Goal: Task Accomplishment & Management: Manage account settings

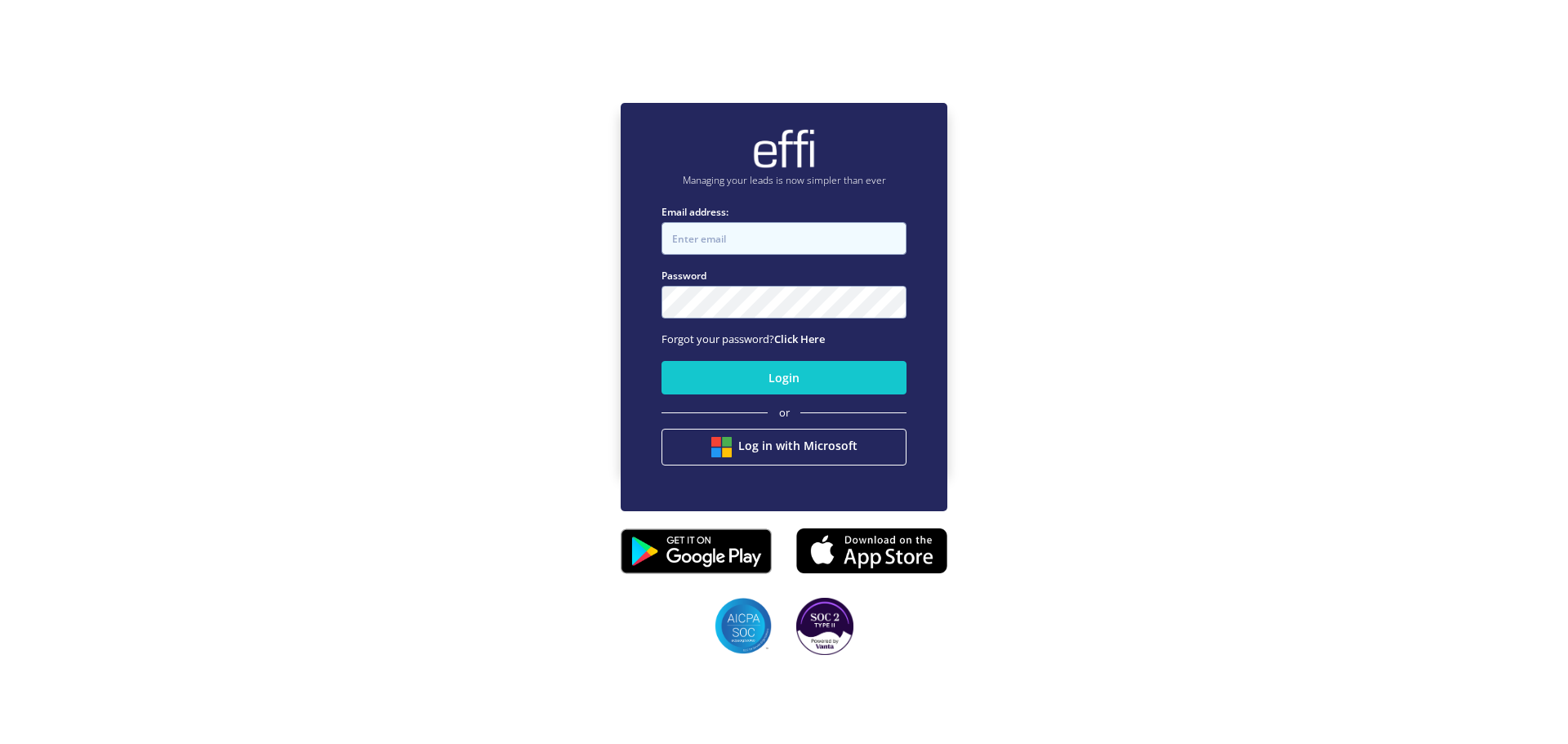
click at [704, 237] on input "Email address:" at bounding box center [784, 239] width 245 height 33
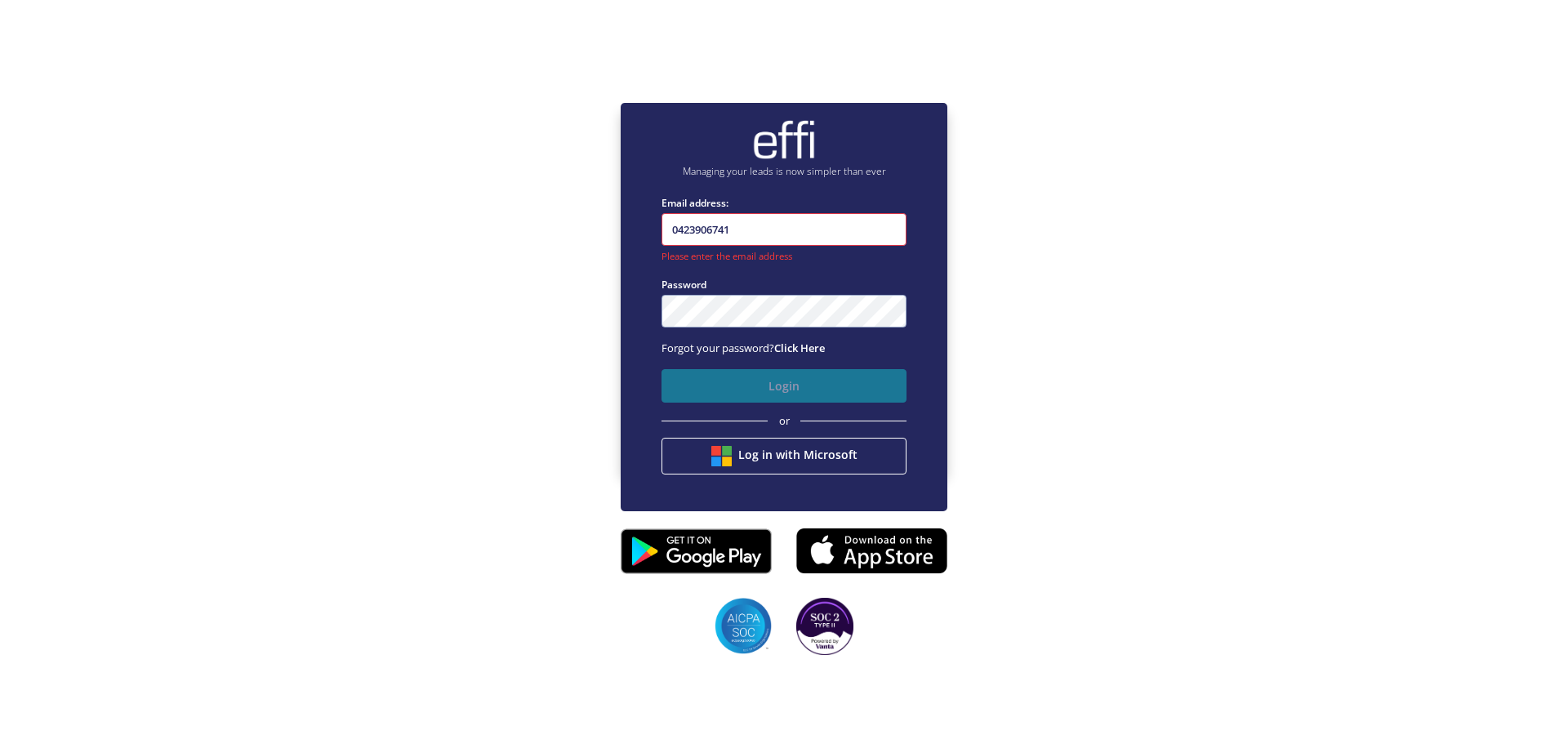
click at [727, 379] on button "Login" at bounding box center [784, 386] width 245 height 34
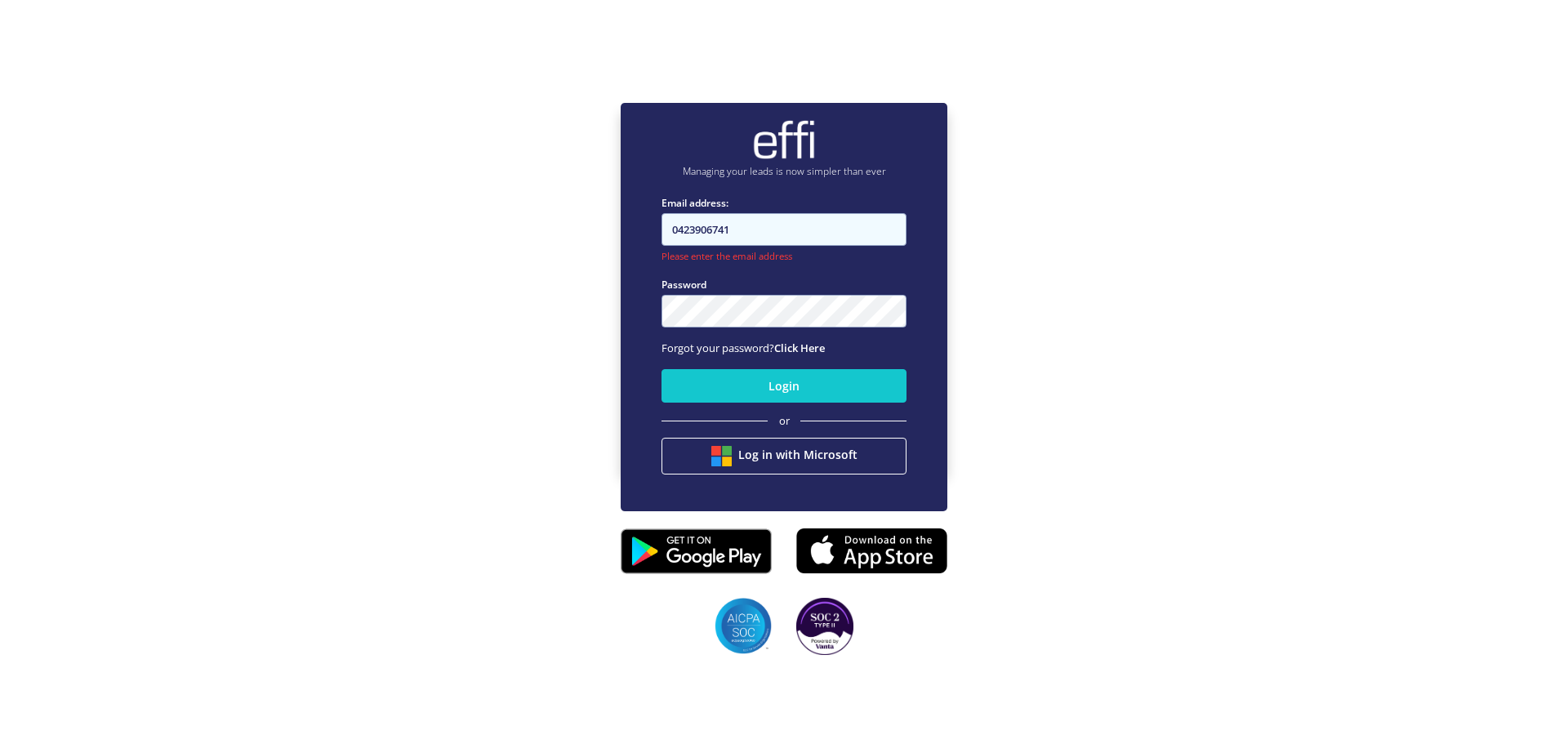
click at [775, 232] on input "0423906741" at bounding box center [784, 230] width 245 height 33
drag, startPoint x: 775, startPoint y: 232, endPoint x: 667, endPoint y: 231, distance: 108.0
click at [667, 231] on input "0423906741" at bounding box center [784, 230] width 245 height 33
type input "evan@neofinancegroup.com.au"
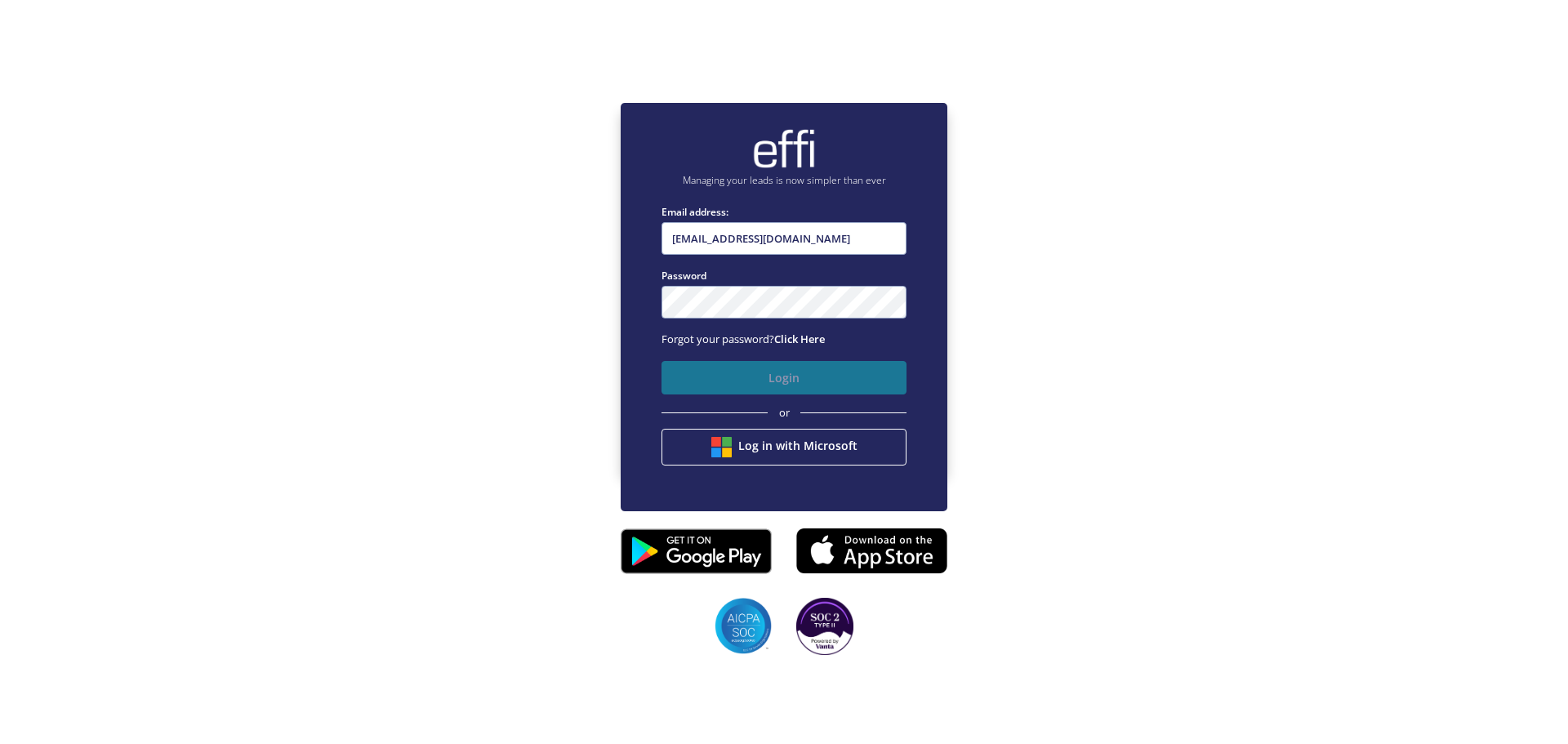
click at [775, 366] on button "Login" at bounding box center [784, 377] width 245 height 34
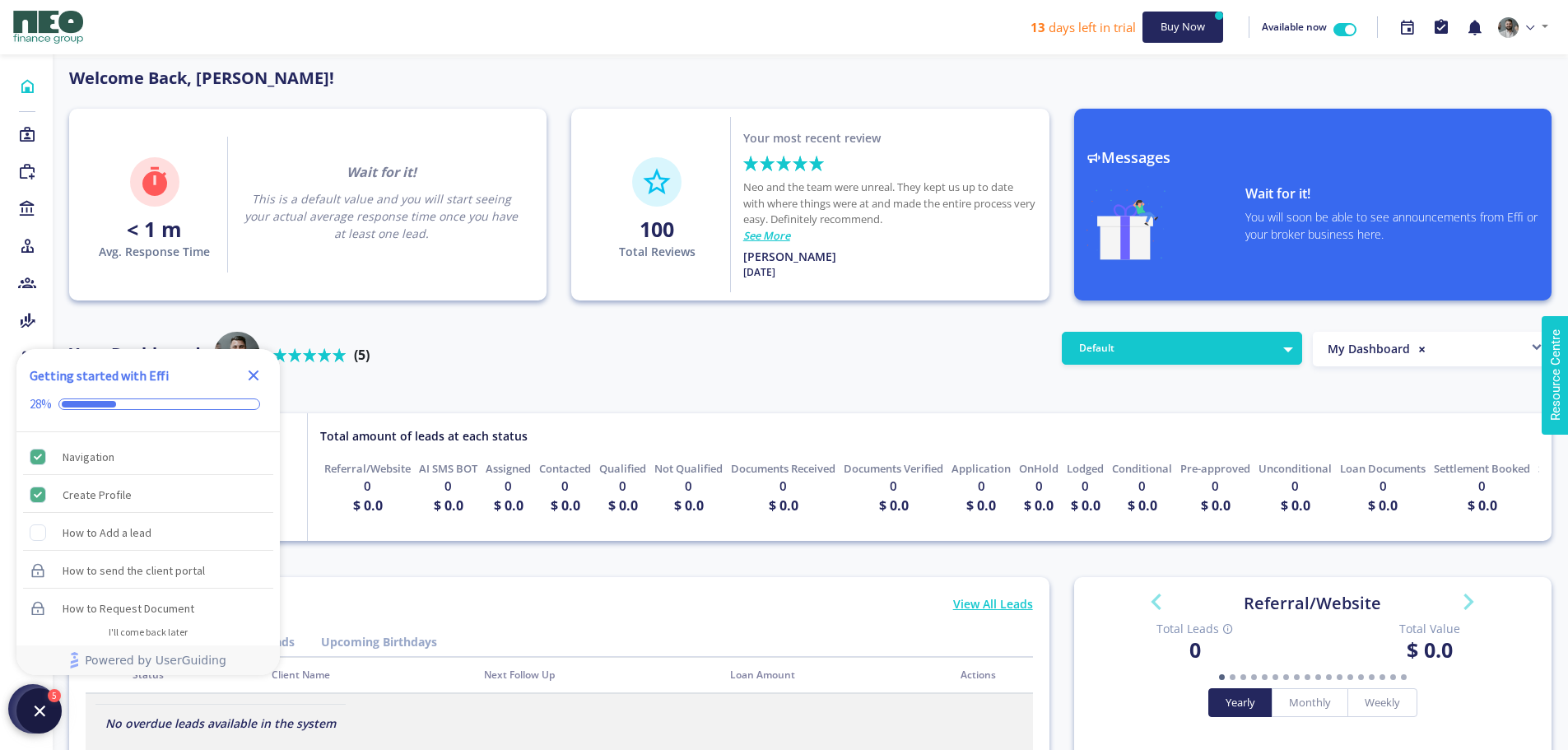
scroll to position [148, 263]
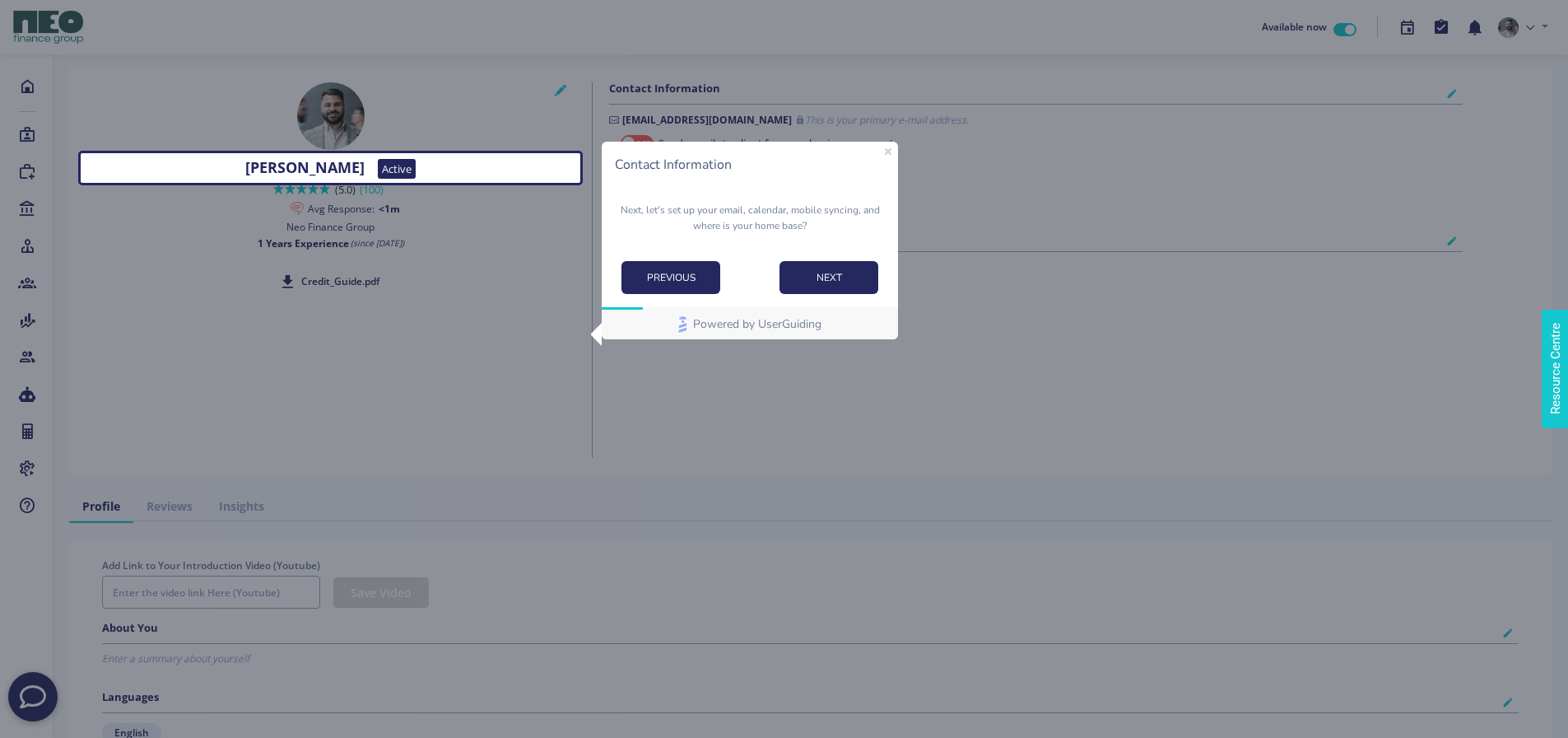
click at [507, 284] on div "Credit_Guide.pdf" at bounding box center [330, 277] width 515 height 36
click at [457, 358] on div "Evan Reid Active Rated 5 stars out of 5 (5.0) (100) Avg Response: <1m Conversio…" at bounding box center [339, 270] width 507 height 376
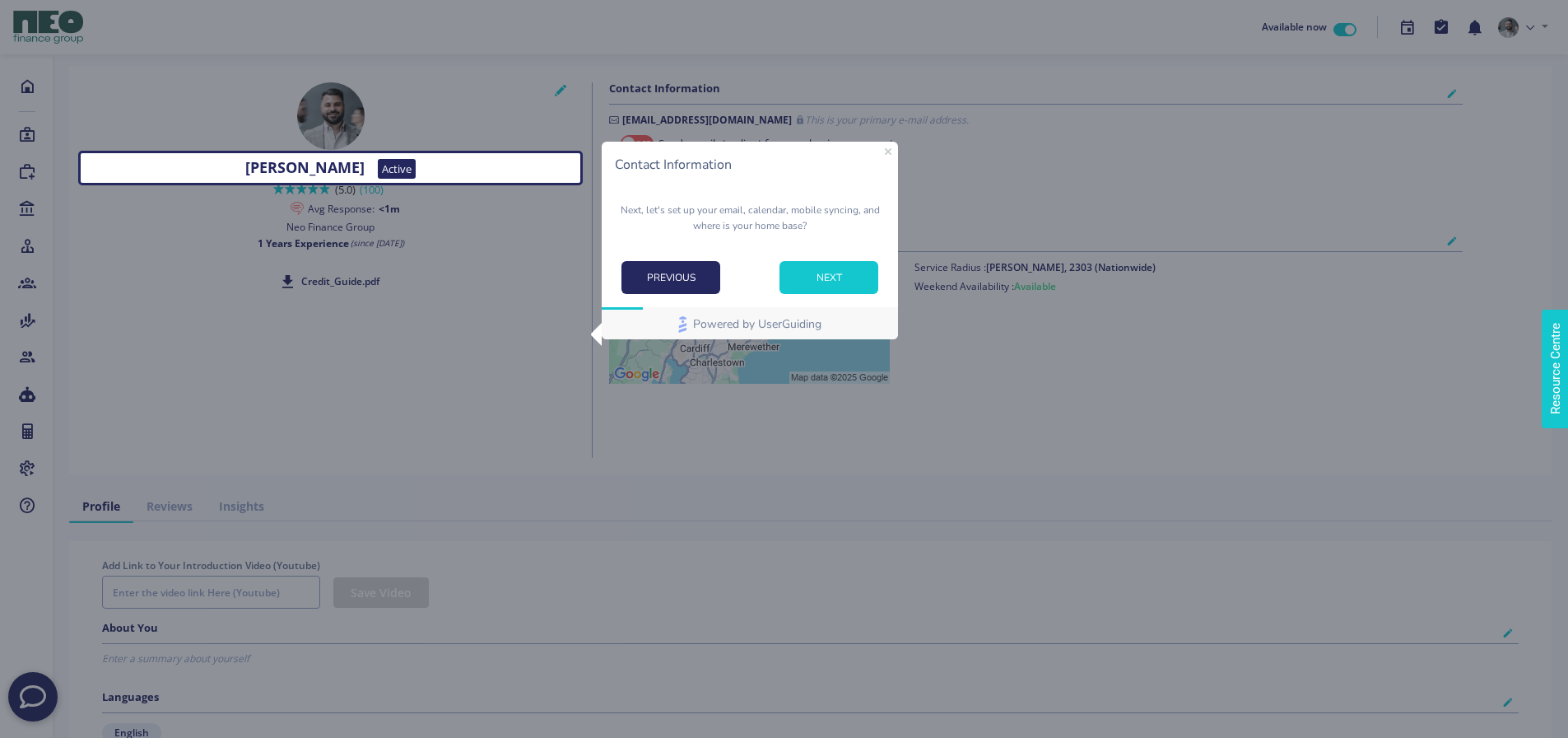
click at [812, 270] on button "NEXT" at bounding box center [829, 277] width 99 height 33
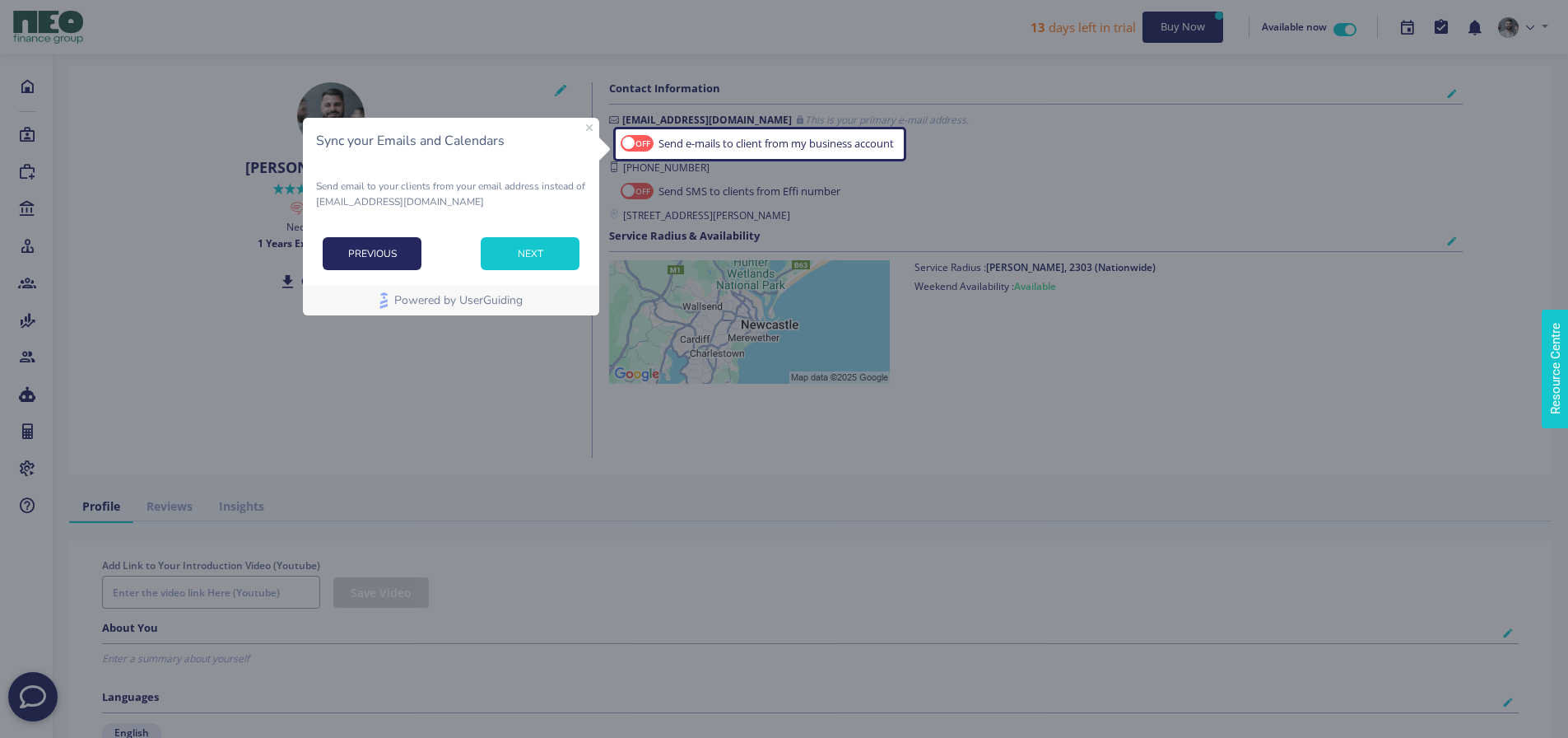
click at [505, 249] on button "NEXT" at bounding box center [530, 253] width 99 height 33
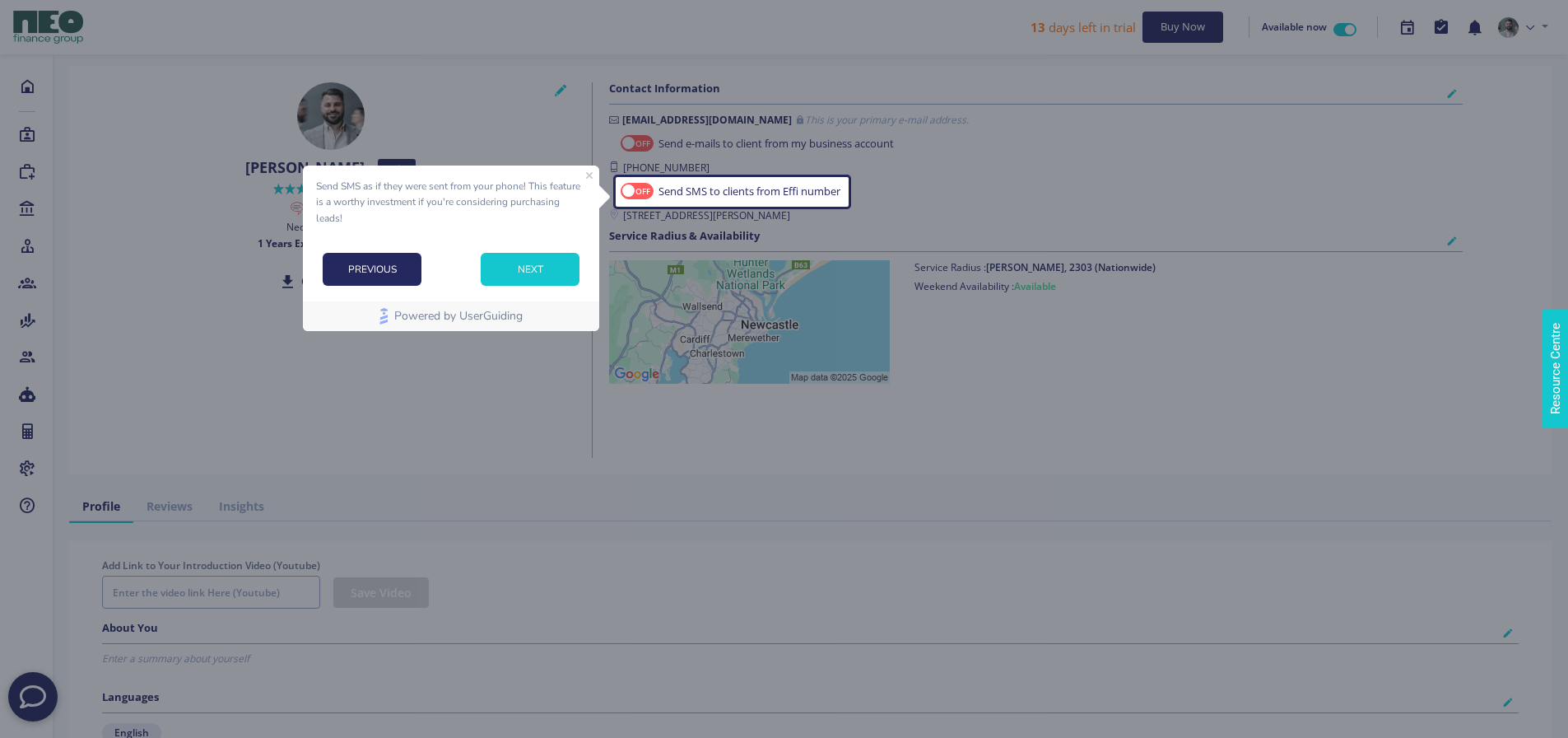
click at [533, 260] on button "NEXT" at bounding box center [530, 269] width 99 height 33
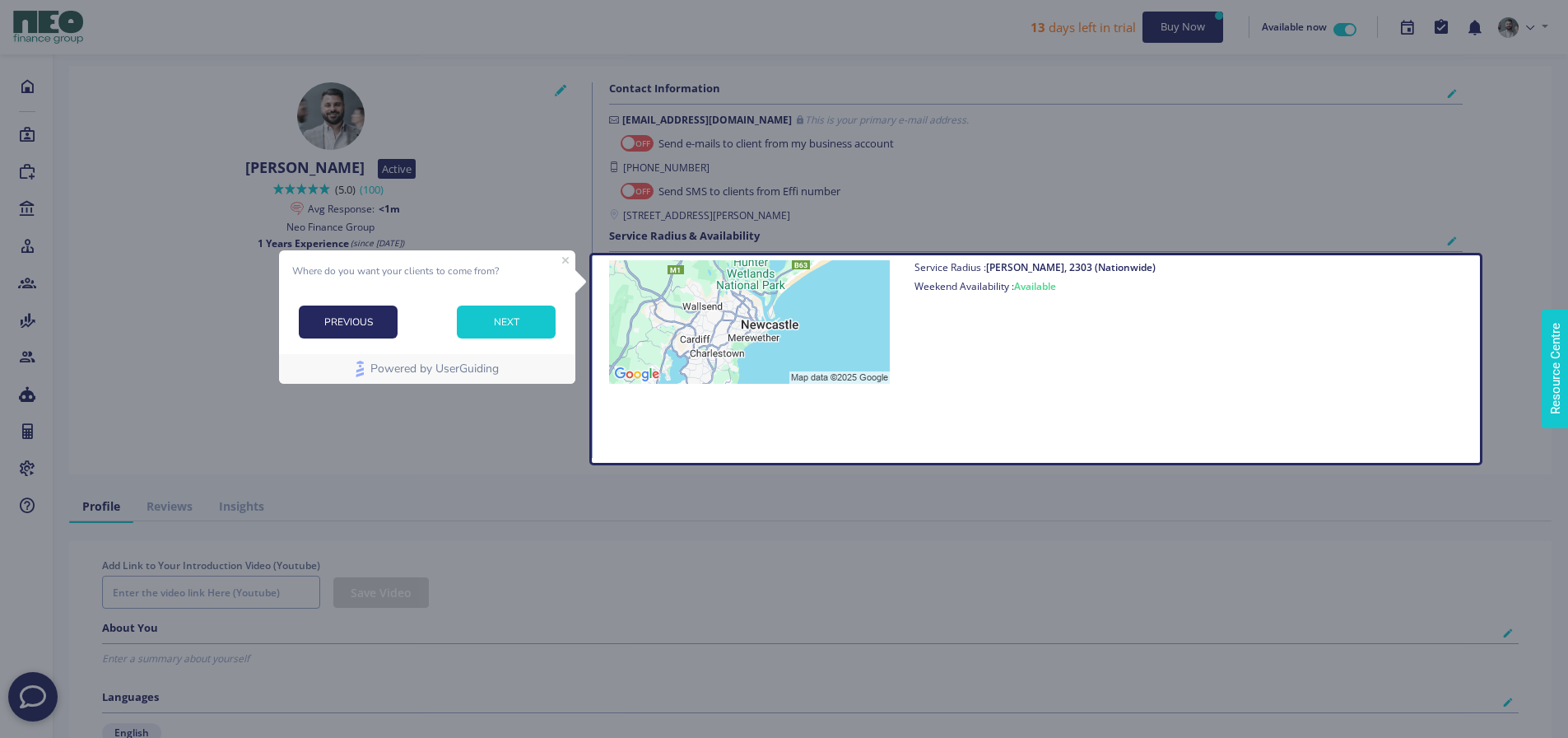
click at [500, 313] on button "NEXT" at bounding box center [507, 322] width 99 height 33
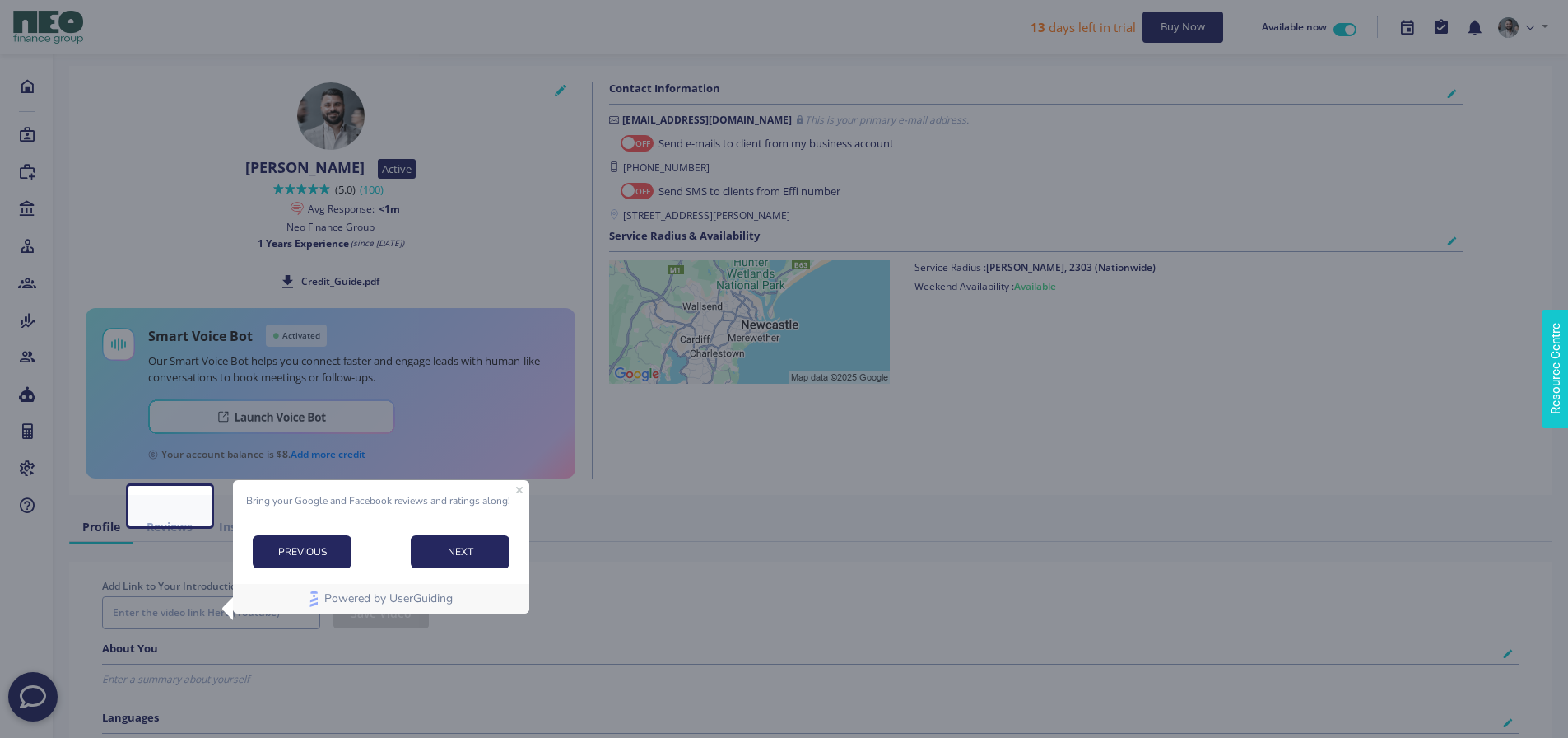
click at [454, 531] on div "PREVIOUS NEXT" at bounding box center [381, 551] width 296 height 59
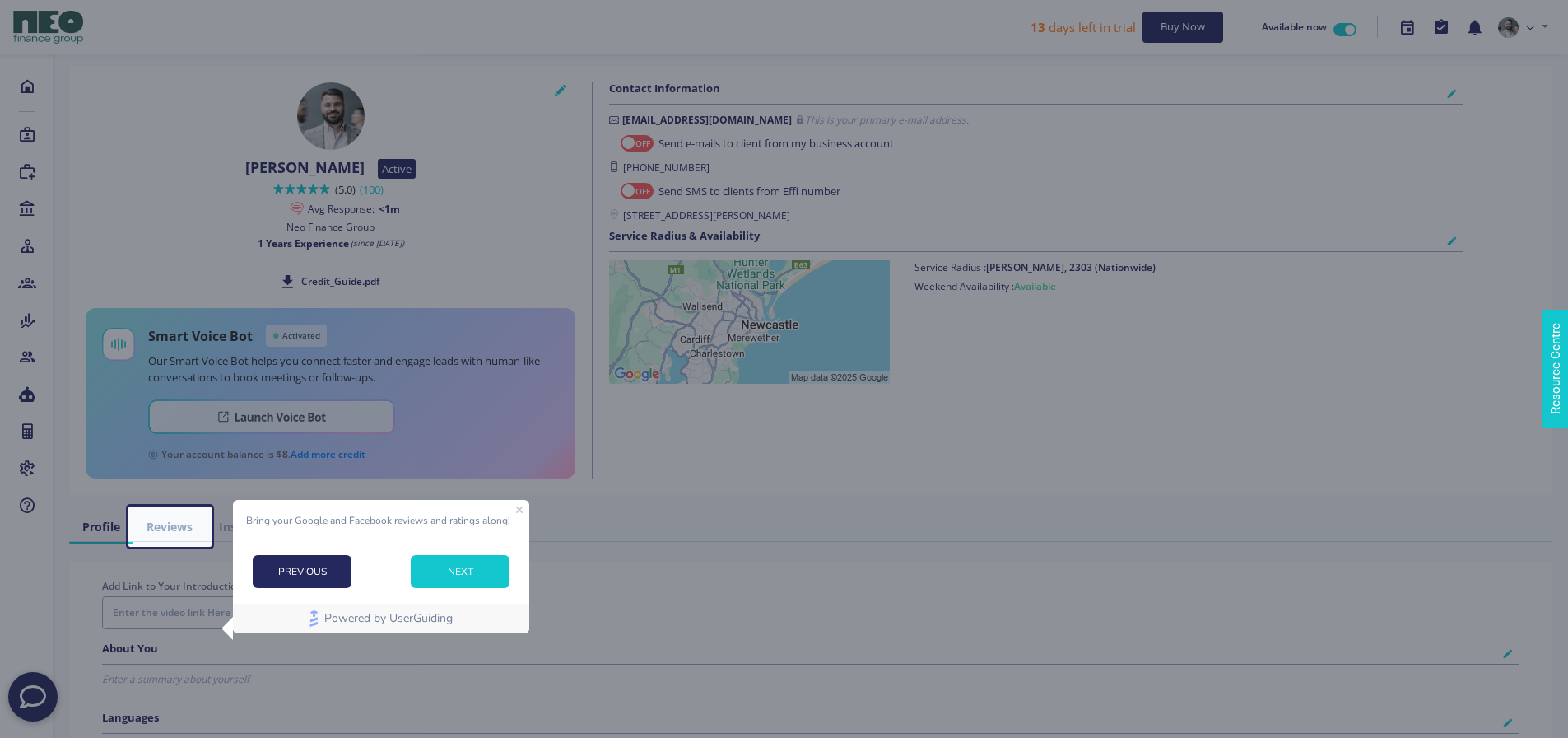
click at [457, 564] on button "NEXT" at bounding box center [460, 572] width 99 height 33
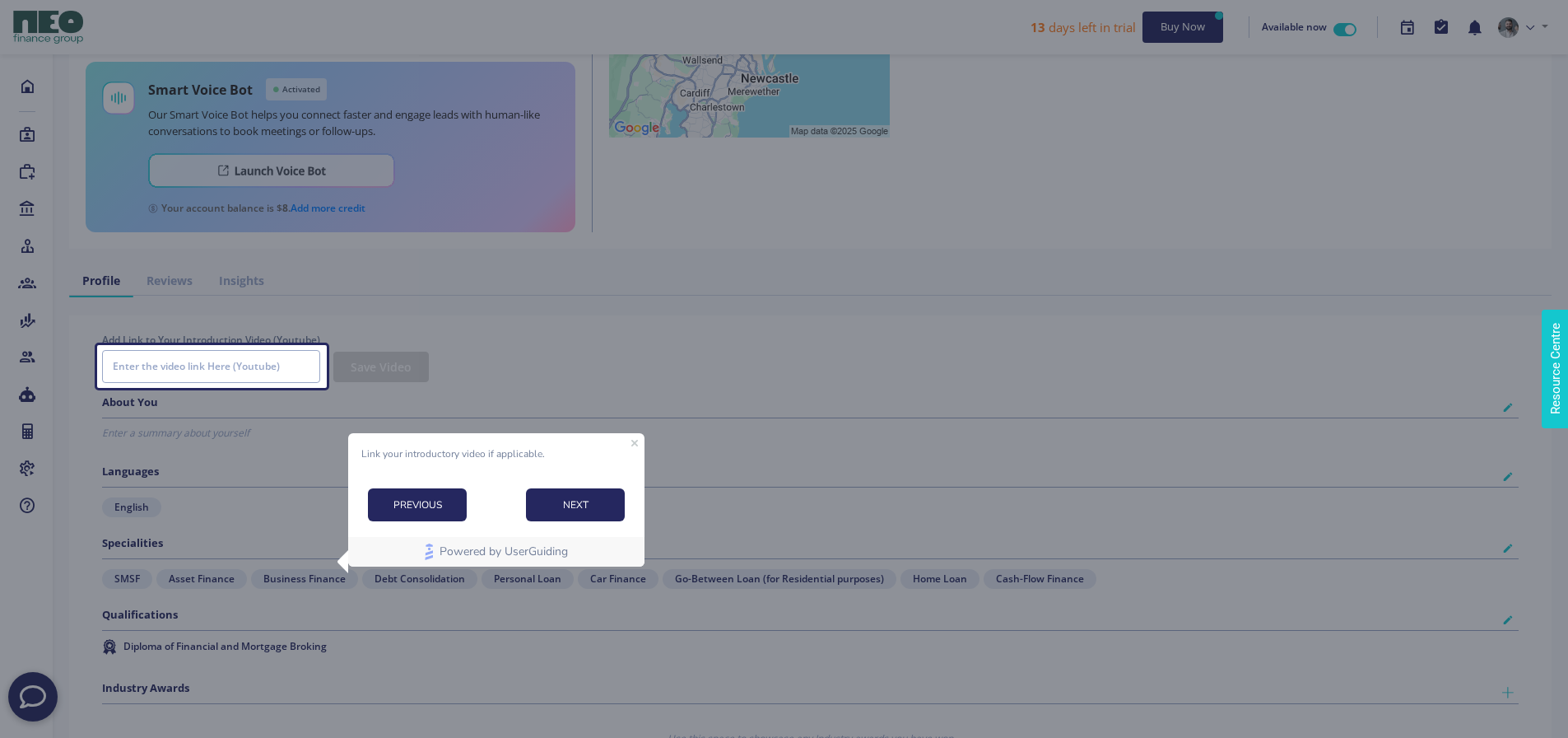
scroll to position [247, 0]
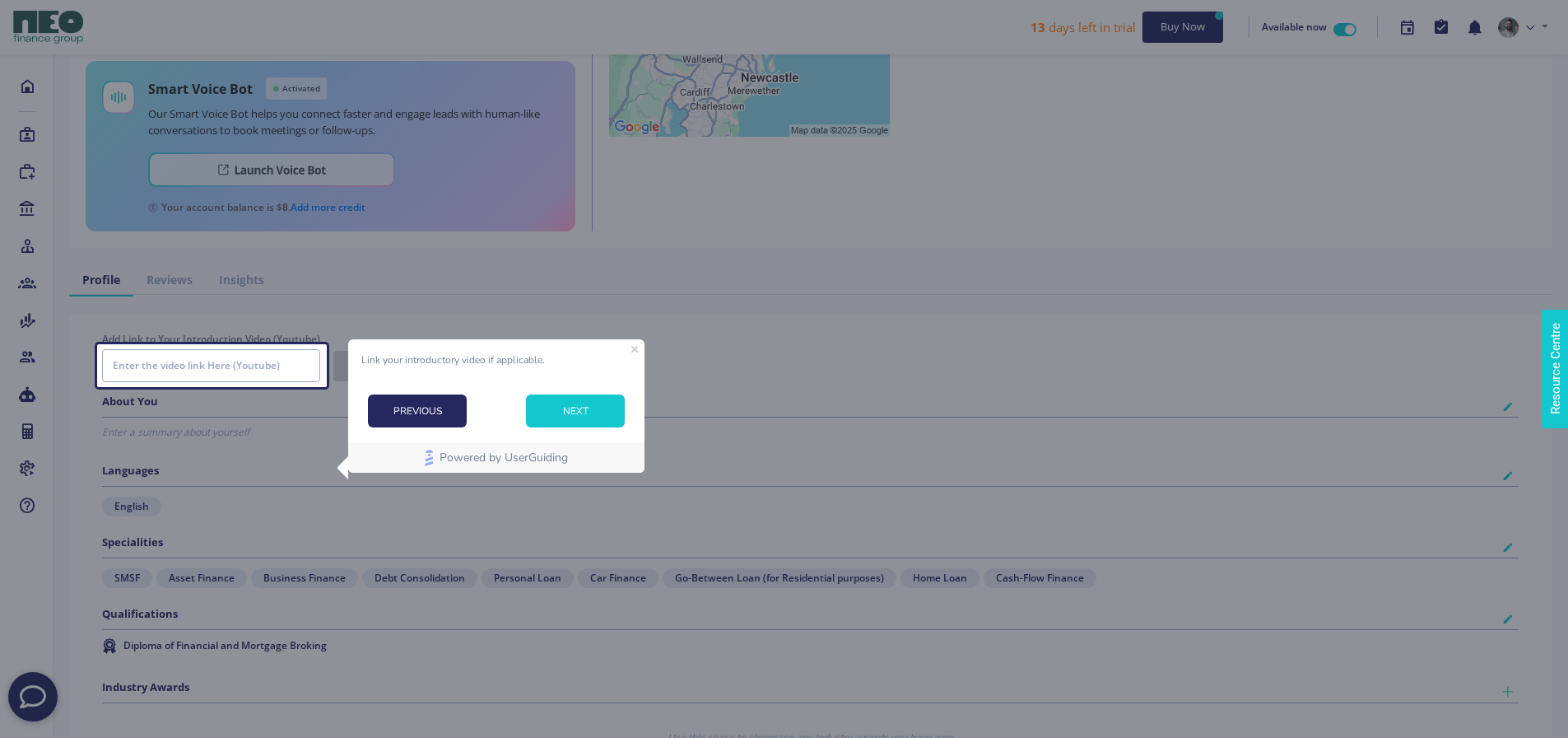
click at [560, 413] on button "NEXT" at bounding box center [575, 410] width 99 height 33
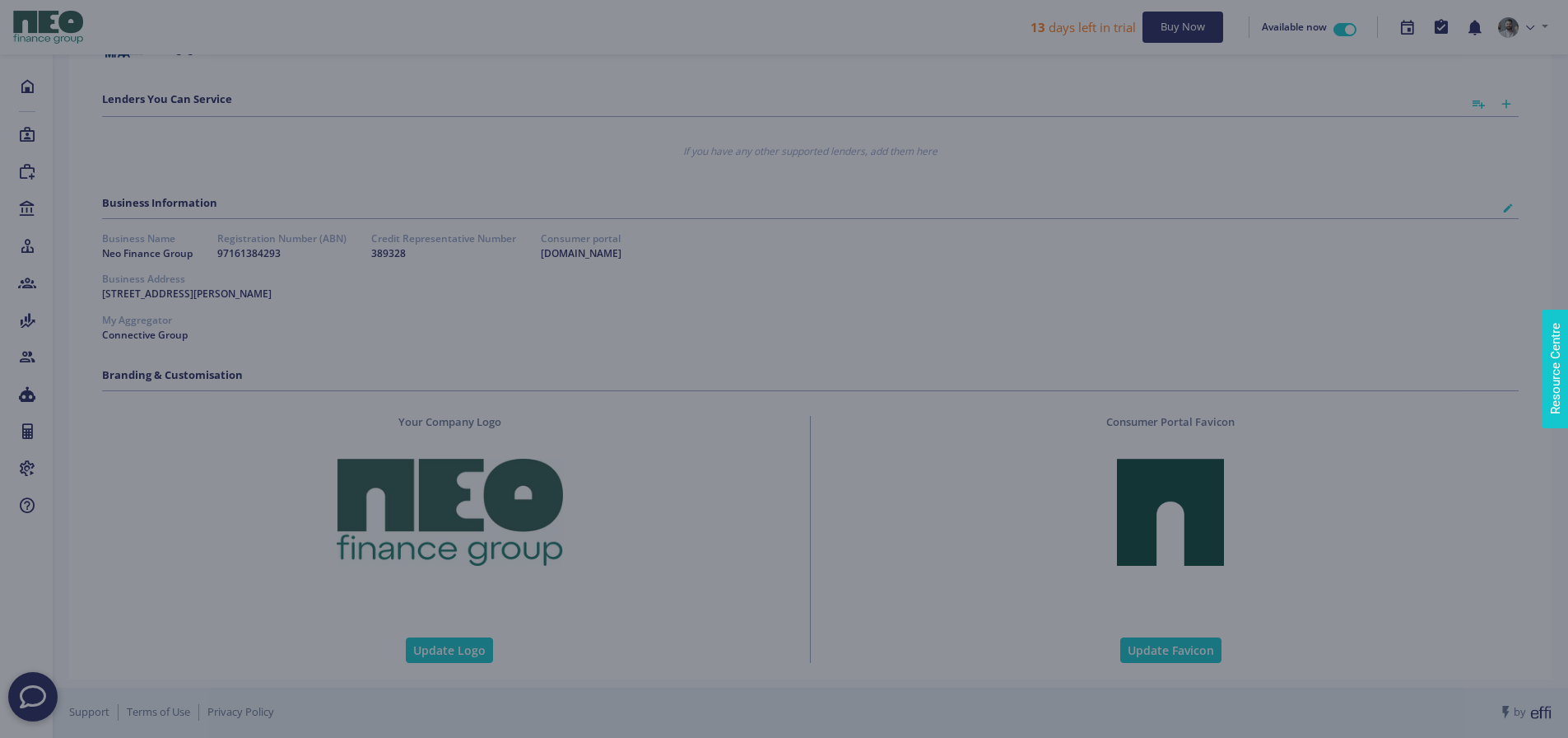
scroll to position [615, 0]
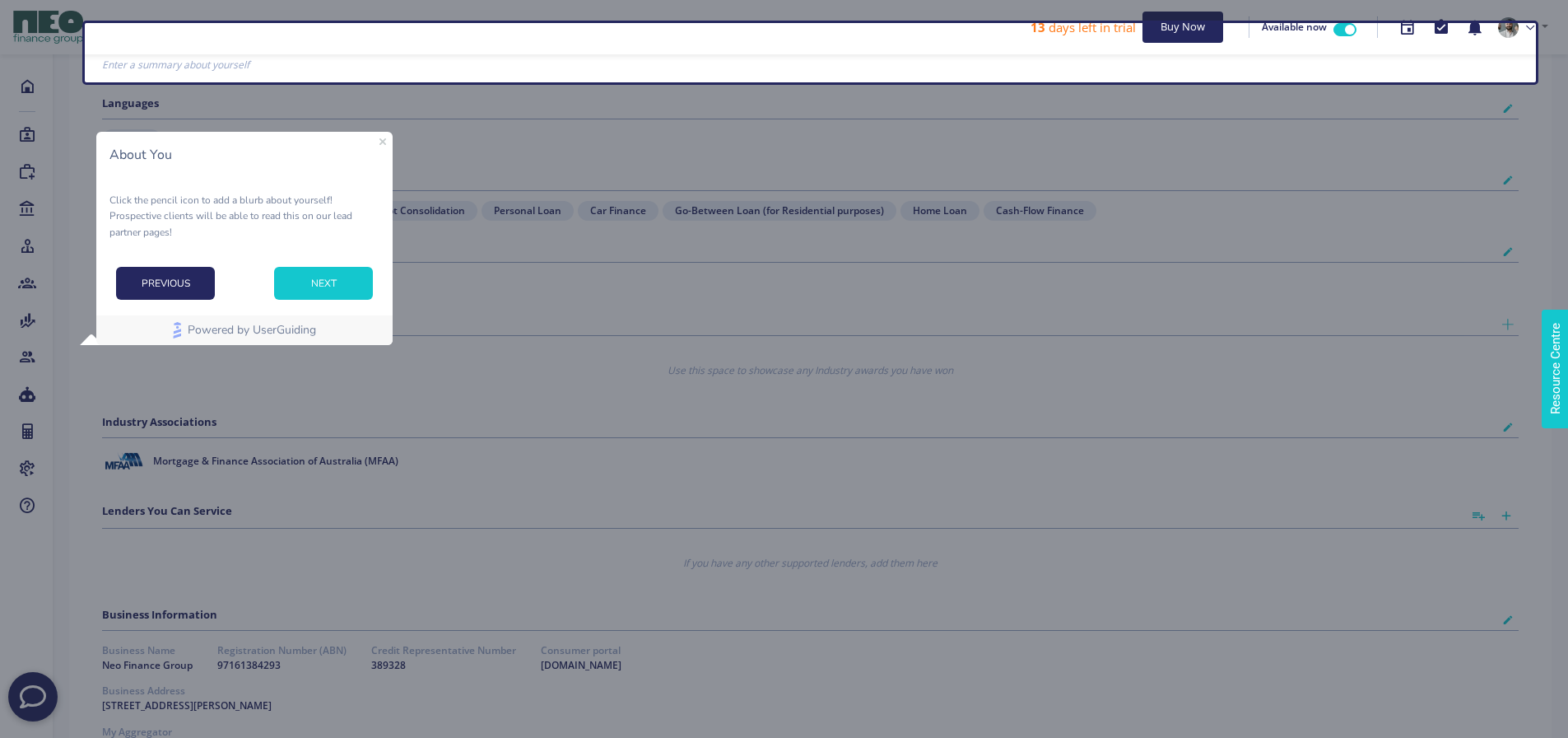
click at [335, 279] on button "NEXT" at bounding box center [324, 283] width 99 height 33
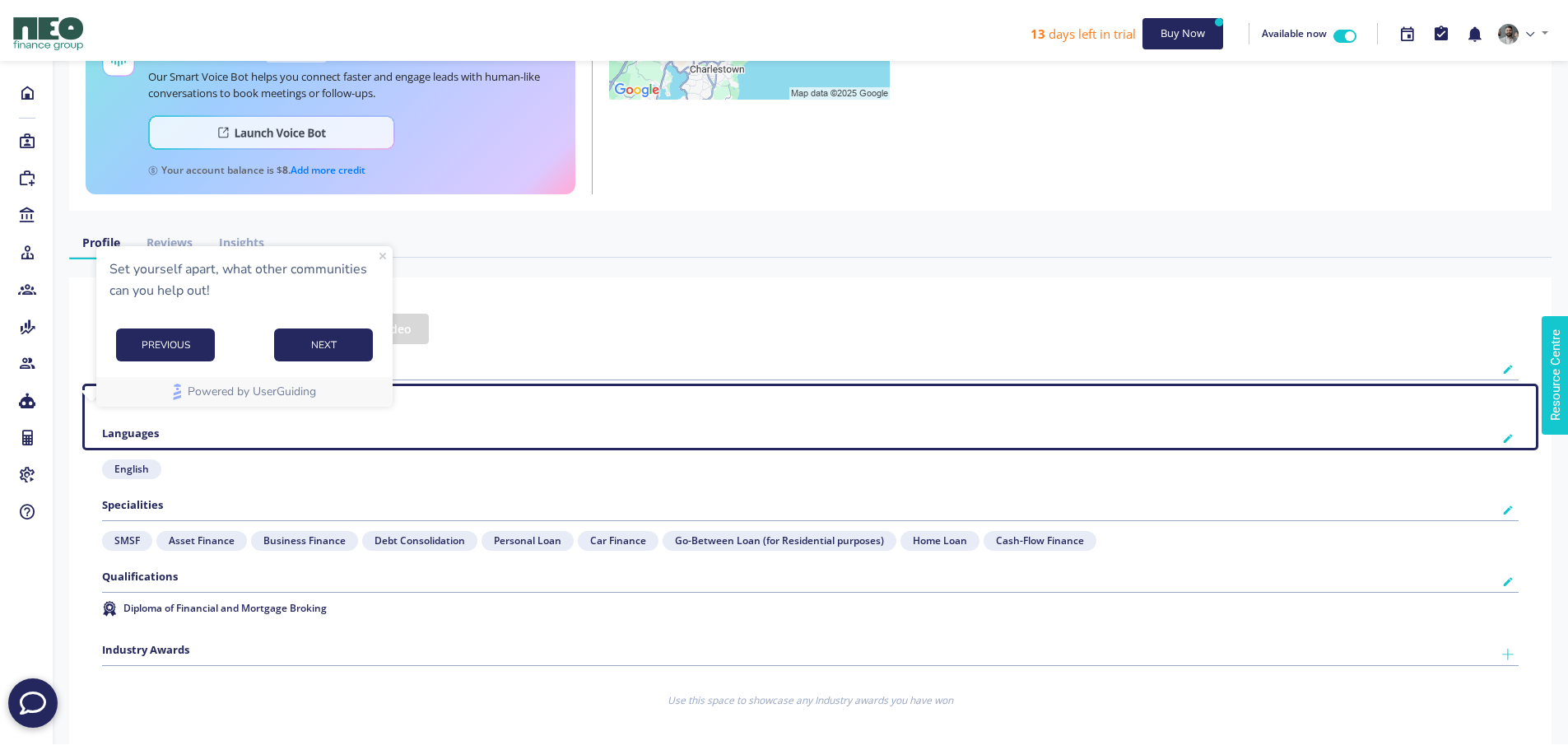
scroll to position [203, 0]
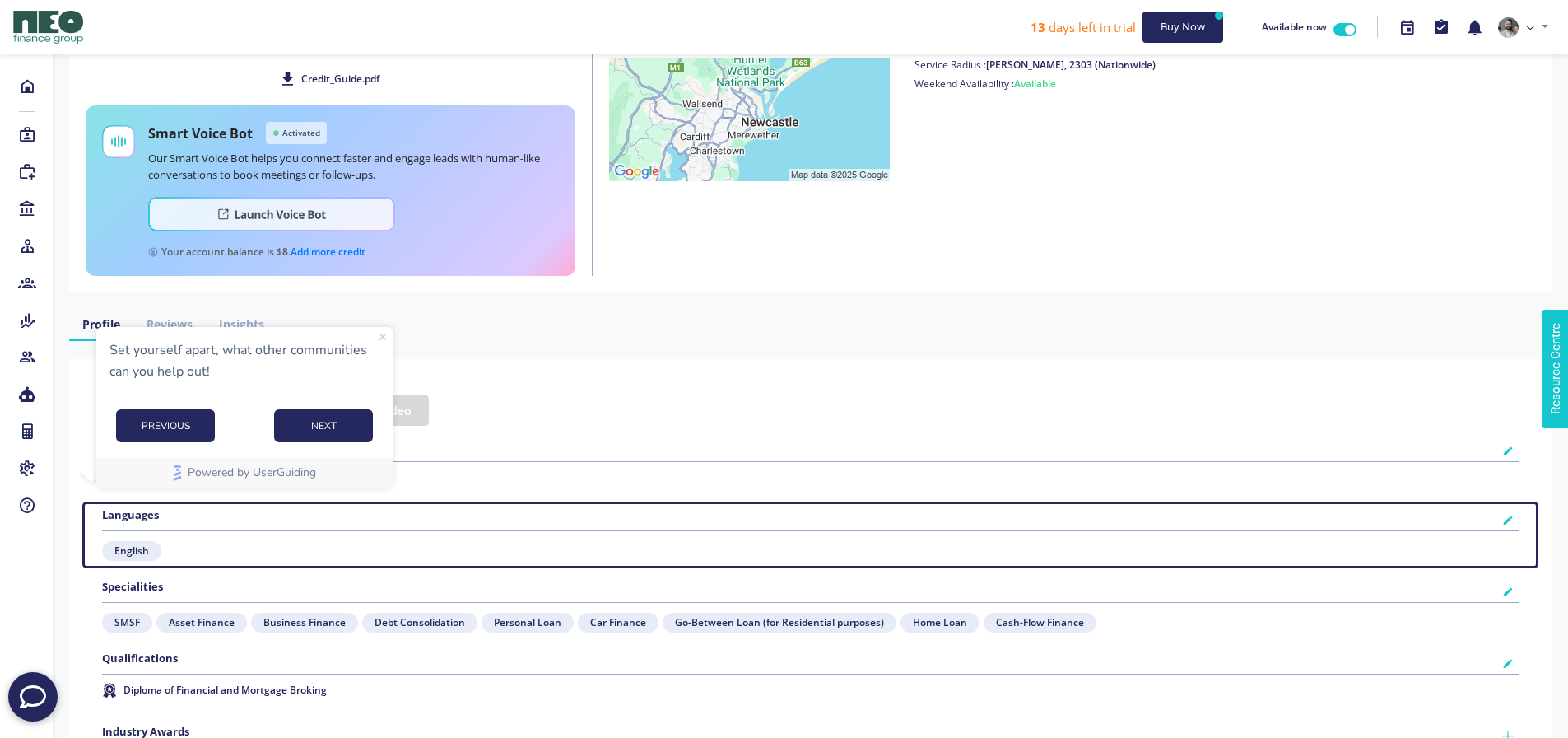
click at [384, 337] on icon "Close Preview" at bounding box center [382, 337] width 6 height 6
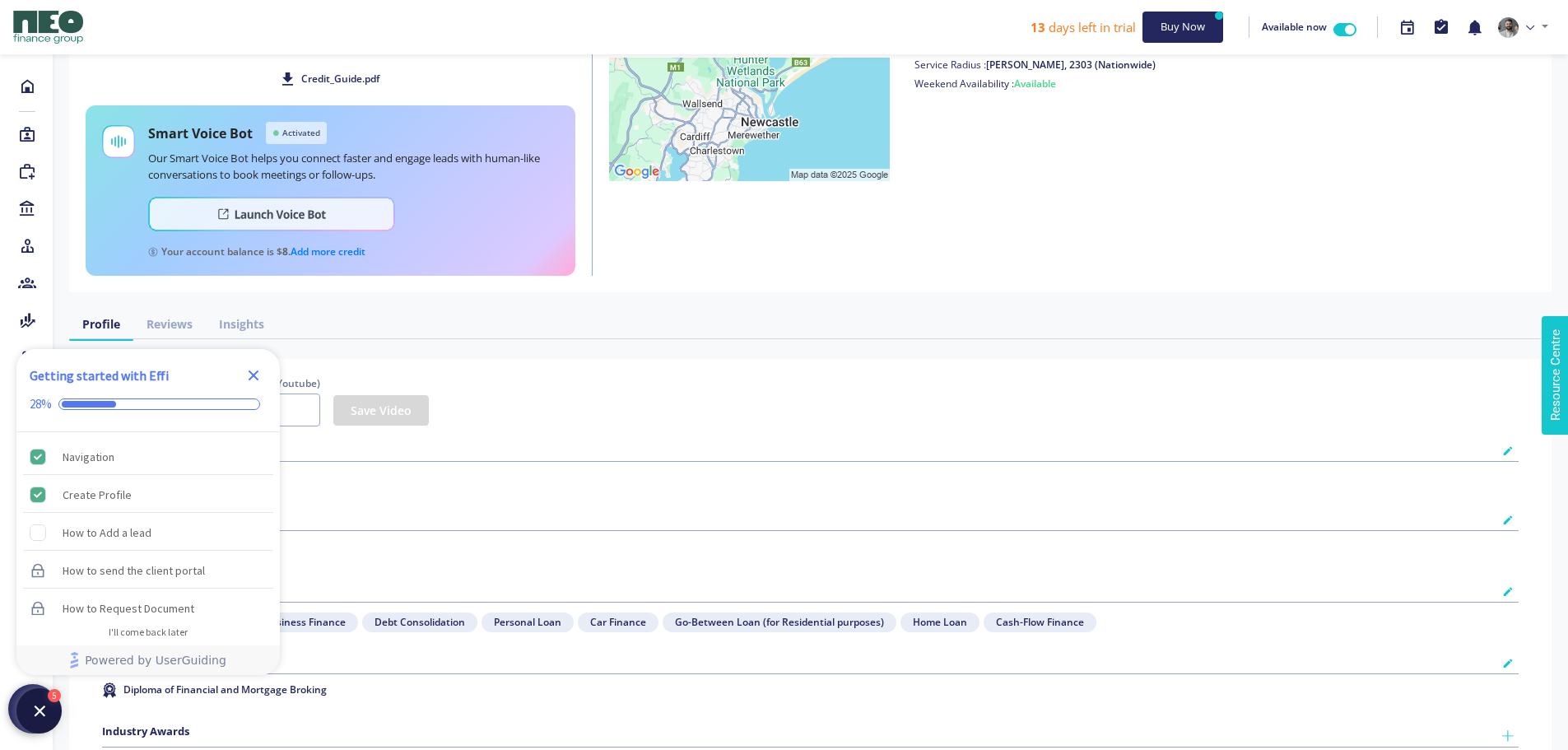
scroll to position [0, 0]
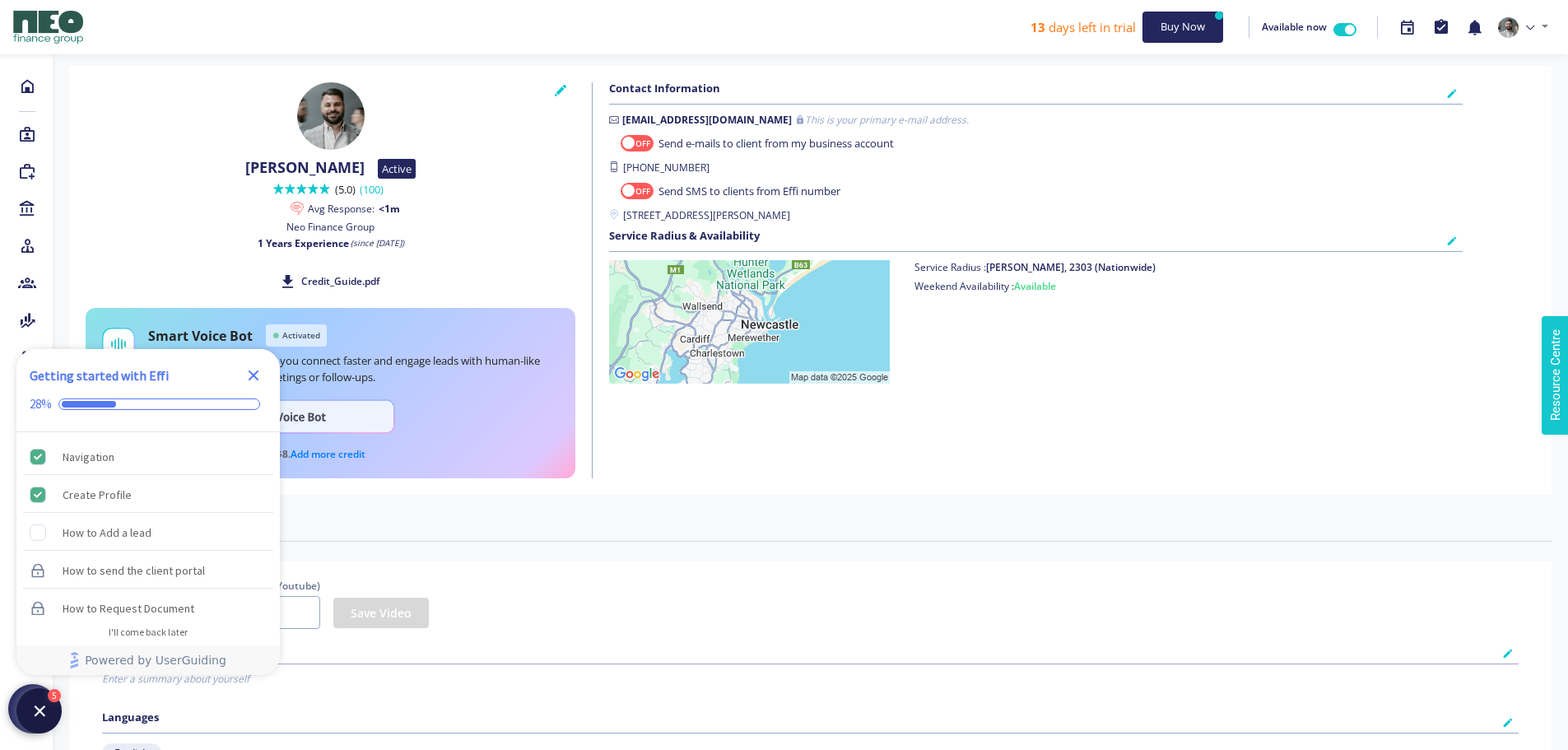
click at [252, 376] on icon "Close Checklist" at bounding box center [254, 376] width 11 height 11
